Goal: Find contact information: Find contact information

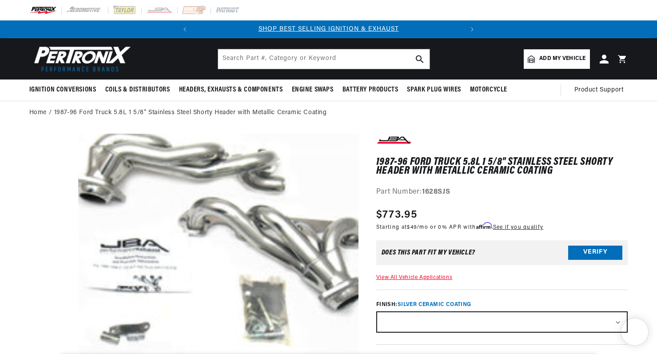
select select
click at [524, 163] on h1 "1987-96 Ford Truck 5.8L 1 5/8" Stainless Steel Shorty Header with Metallic Cera…" at bounding box center [502, 167] width 252 height 18
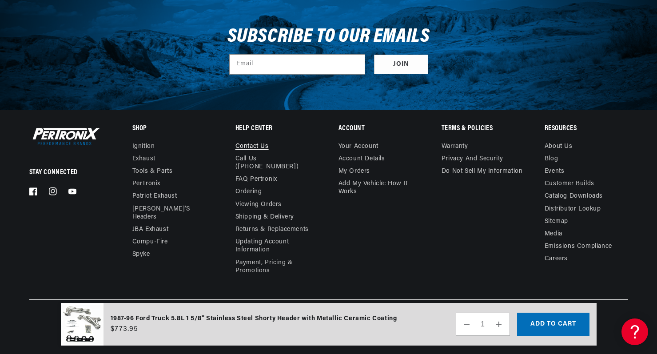
scroll to position [0, 269]
click at [261, 146] on link "Contact us" at bounding box center [251, 148] width 33 height 10
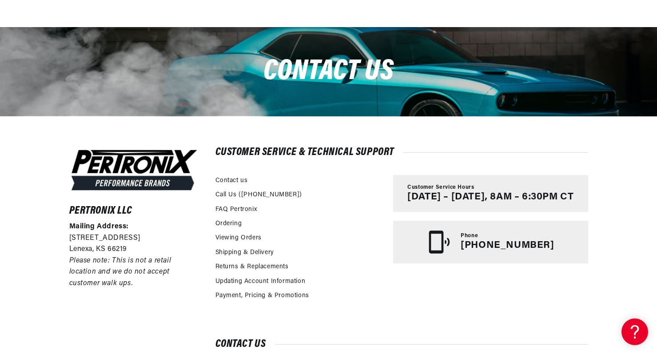
scroll to position [148, 0]
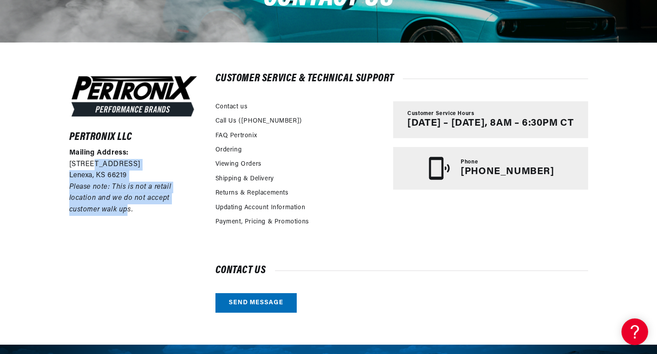
drag, startPoint x: 92, startPoint y: 163, endPoint x: 147, endPoint y: 216, distance: 76.6
click at [131, 209] on div "Mailing Address: 10955 Mill Creek Road Lenexa, KS 66219 Please note: This is no…" at bounding box center [134, 181] width 130 height 68
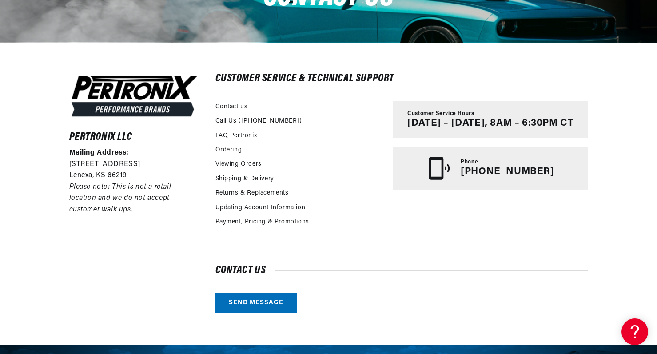
click at [150, 217] on div "Pertronix LLC Mailing Address: 10955 Mill Creek Road Lenexa, KS 66219 Please no…" at bounding box center [134, 193] width 130 height 238
drag, startPoint x: 99, startPoint y: 197, endPoint x: 155, endPoint y: 214, distance: 57.5
click at [153, 213] on p "Please note: This is not a retail location and we do not accept customer walk u…" at bounding box center [134, 199] width 130 height 34
click at [162, 216] on div "Pertronix LLC Mailing Address: 10955 Mill Creek Road Lenexa, KS 66219 Please no…" at bounding box center [134, 193] width 130 height 238
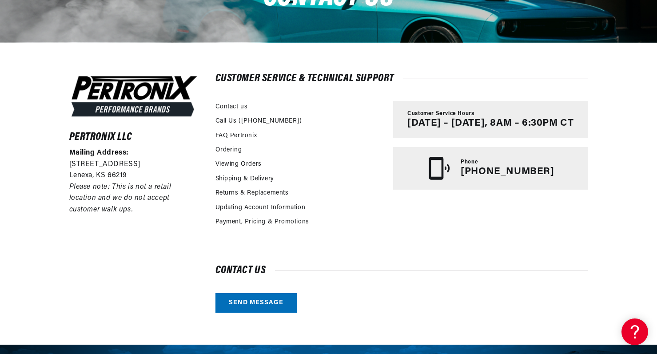
click at [236, 107] on link "Contact us" at bounding box center [231, 107] width 32 height 10
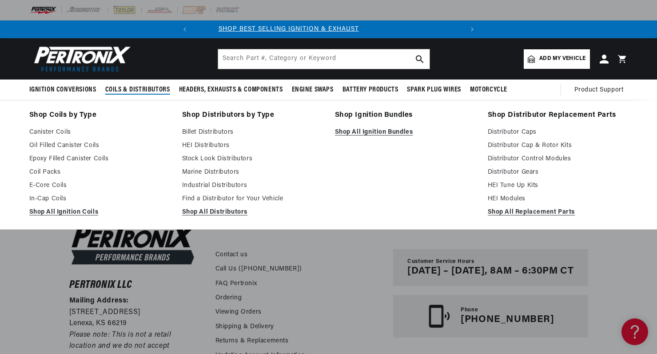
scroll to position [0, 0]
click at [519, 187] on link "HEI Tune Up Kits" at bounding box center [558, 185] width 140 height 11
click at [501, 186] on link "HEI Tune Up Kits" at bounding box center [558, 185] width 140 height 11
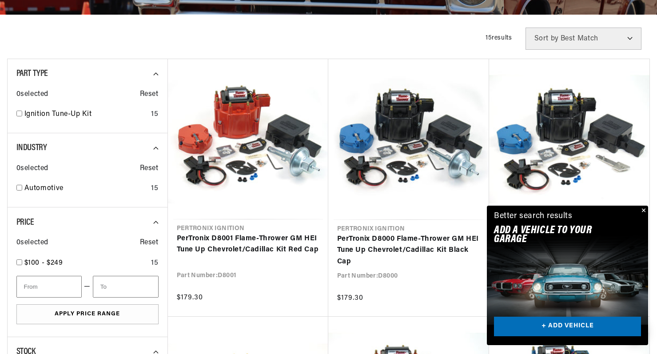
scroll to position [222, 0]
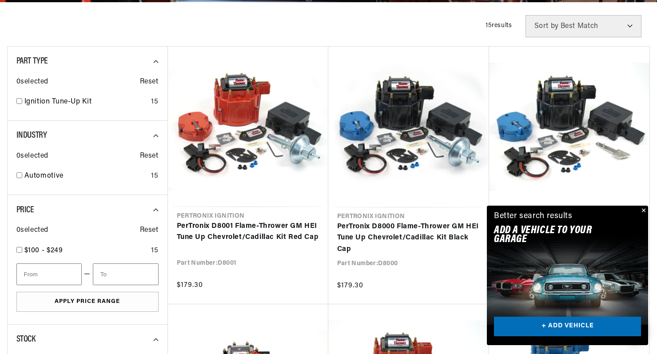
click at [644, 210] on button "Close" at bounding box center [642, 211] width 11 height 11
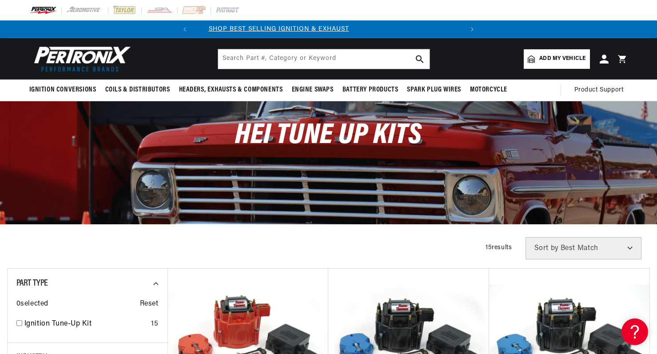
scroll to position [0, 0]
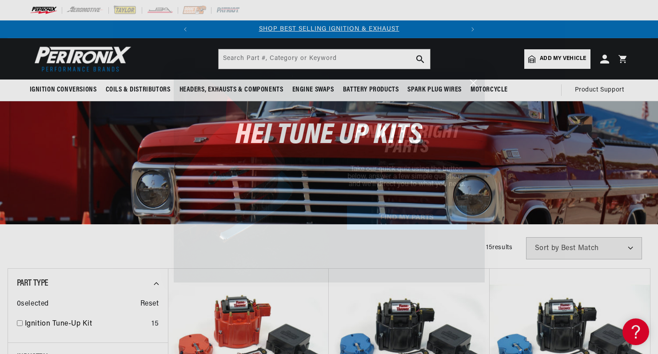
click at [474, 81] on circle "Close dialog" at bounding box center [472, 82] width 15 height 15
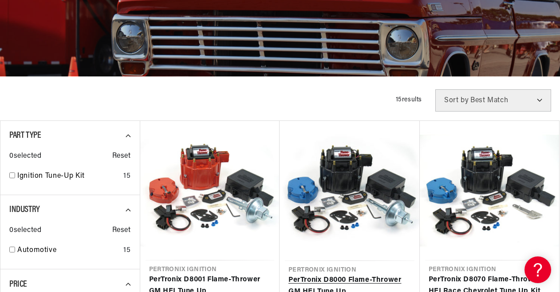
scroll to position [0, 269]
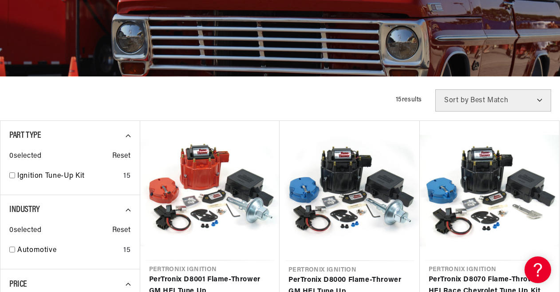
click at [371, 100] on div "Filters 15 results Show Universal Parts Sort by Best Match Featured Name, A-Z N…" at bounding box center [280, 100] width 560 height 22
